Goal: Task Accomplishment & Management: Use online tool/utility

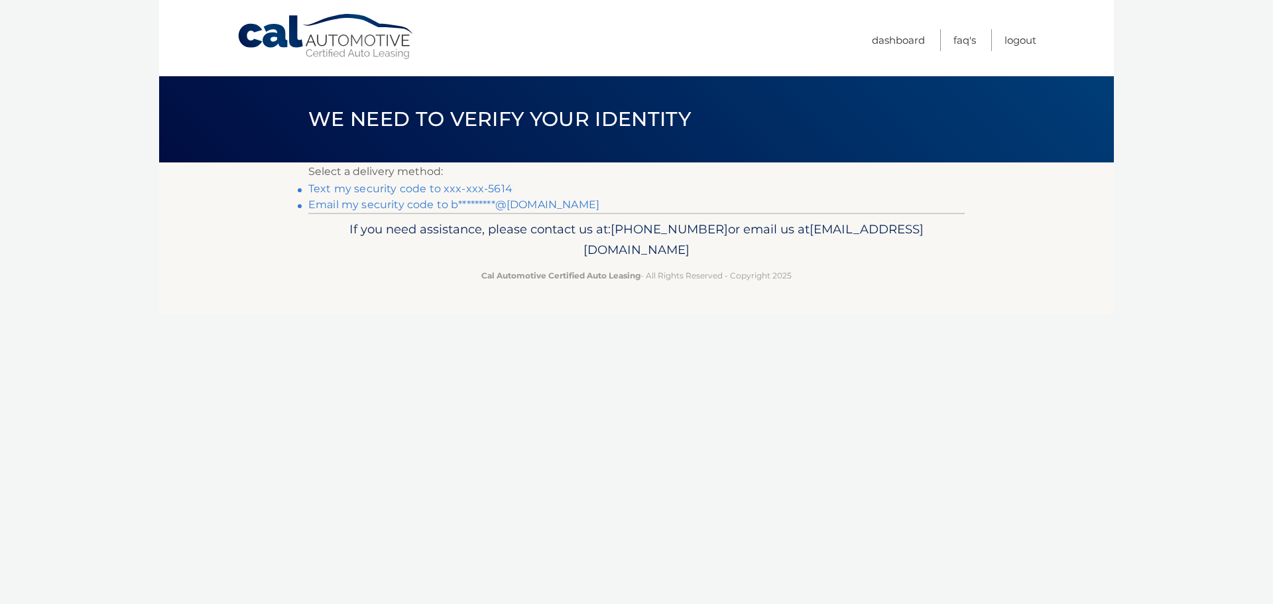
click at [443, 188] on link "Text my security code to xxx-xxx-5614" at bounding box center [410, 188] width 204 height 13
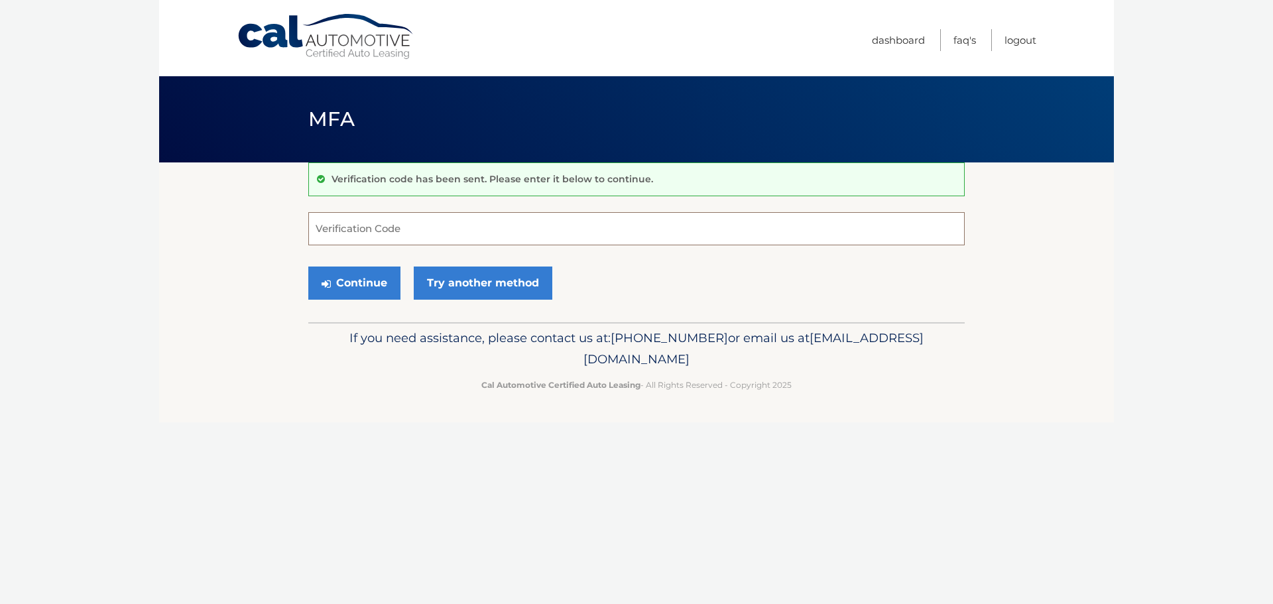
click at [420, 232] on input "Verification Code" at bounding box center [636, 228] width 656 height 33
click at [583, 233] on input "Verification Code" at bounding box center [636, 228] width 656 height 33
type input "920624"
click at [363, 287] on button "Continue" at bounding box center [354, 282] width 92 height 33
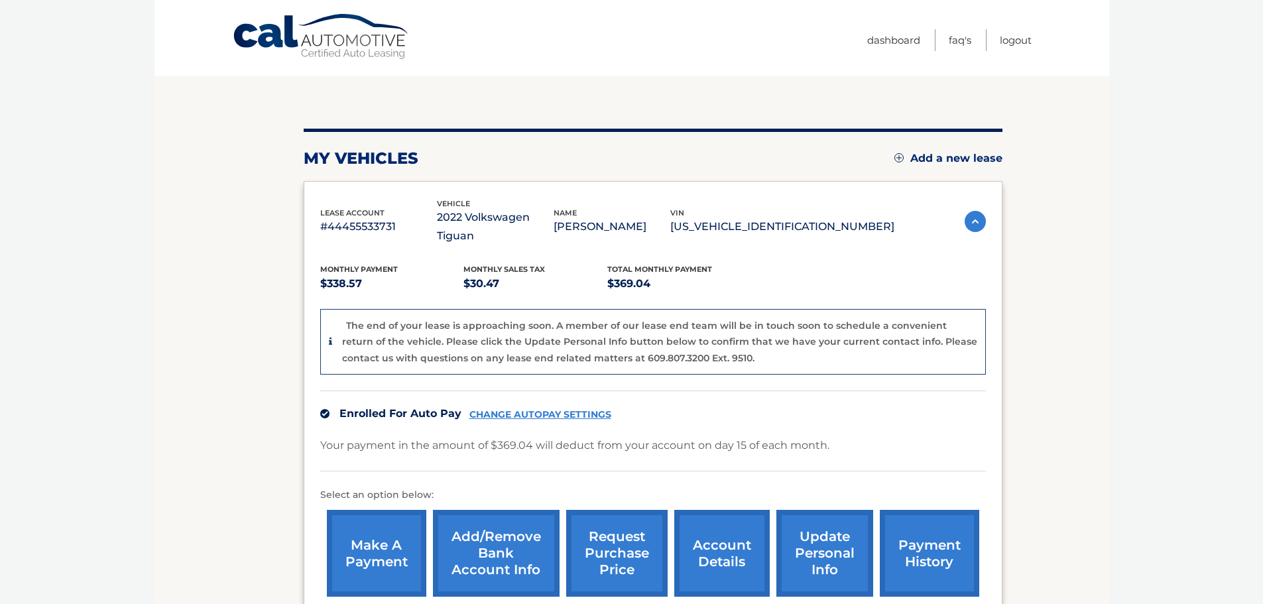
scroll to position [133, 0]
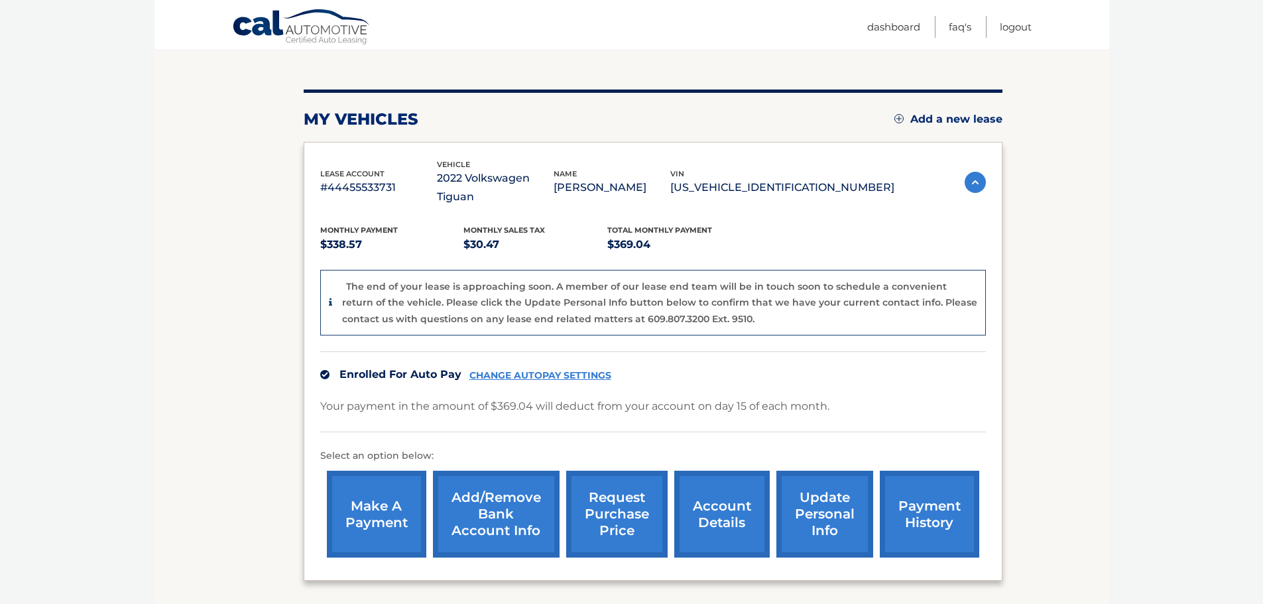
click at [634, 486] on link "request purchase price" at bounding box center [616, 514] width 101 height 87
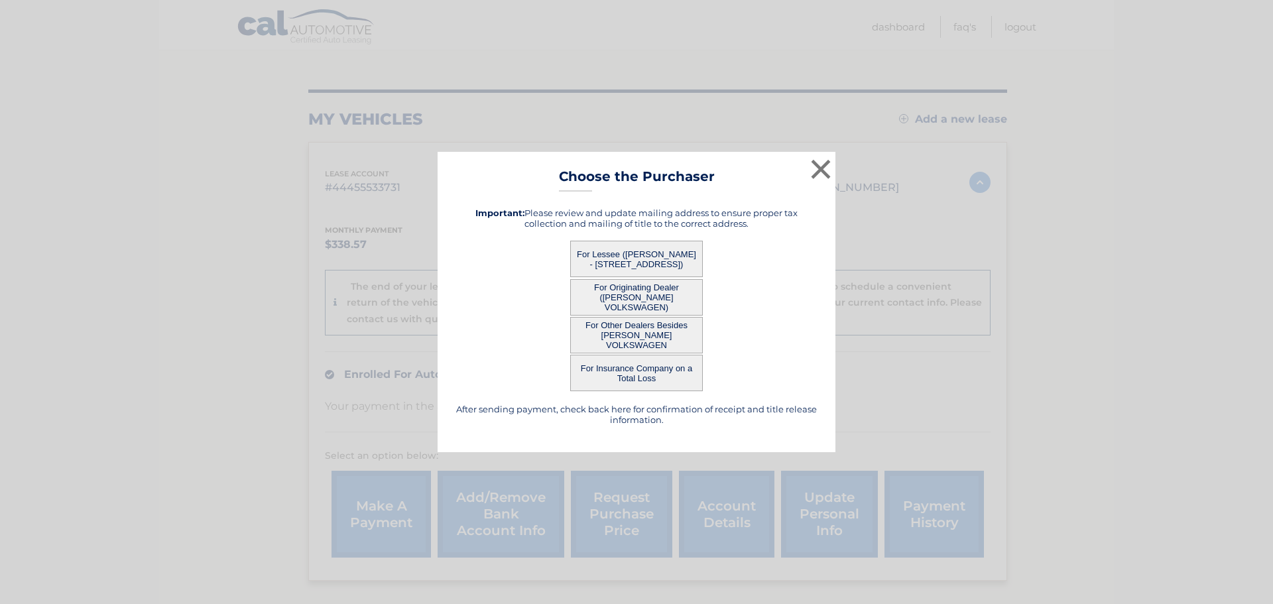
click at [640, 253] on button "For Lessee ([PERSON_NAME] - [STREET_ADDRESS])" at bounding box center [636, 259] width 133 height 36
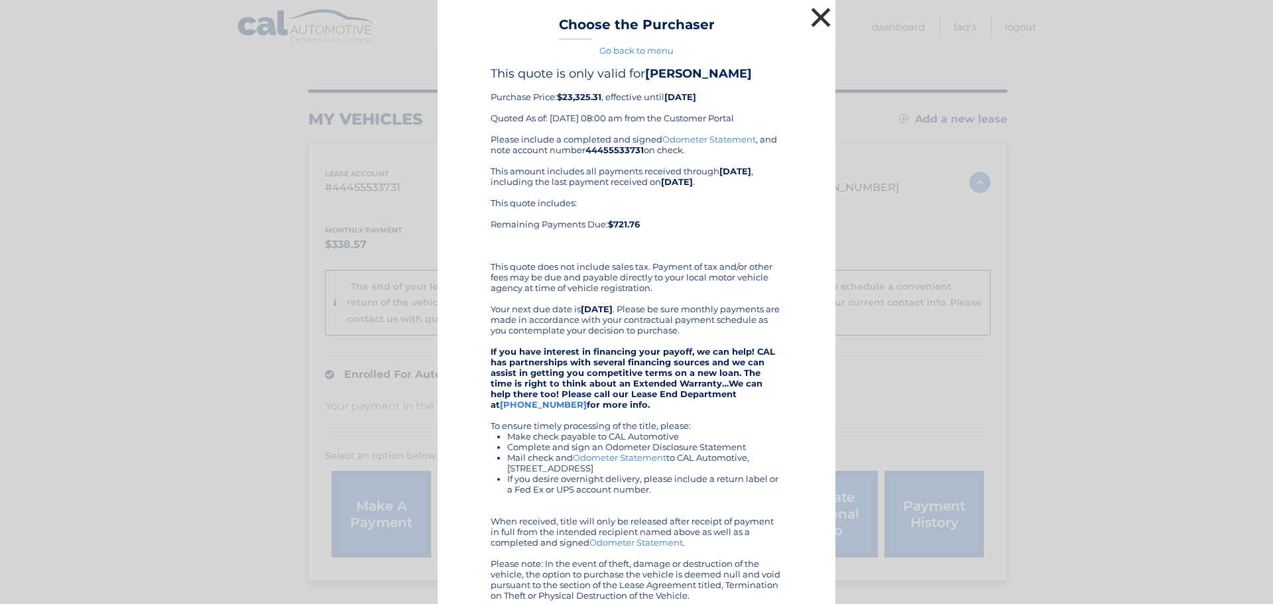
click at [813, 21] on button "×" at bounding box center [820, 17] width 27 height 27
